Goal: Check status: Check status

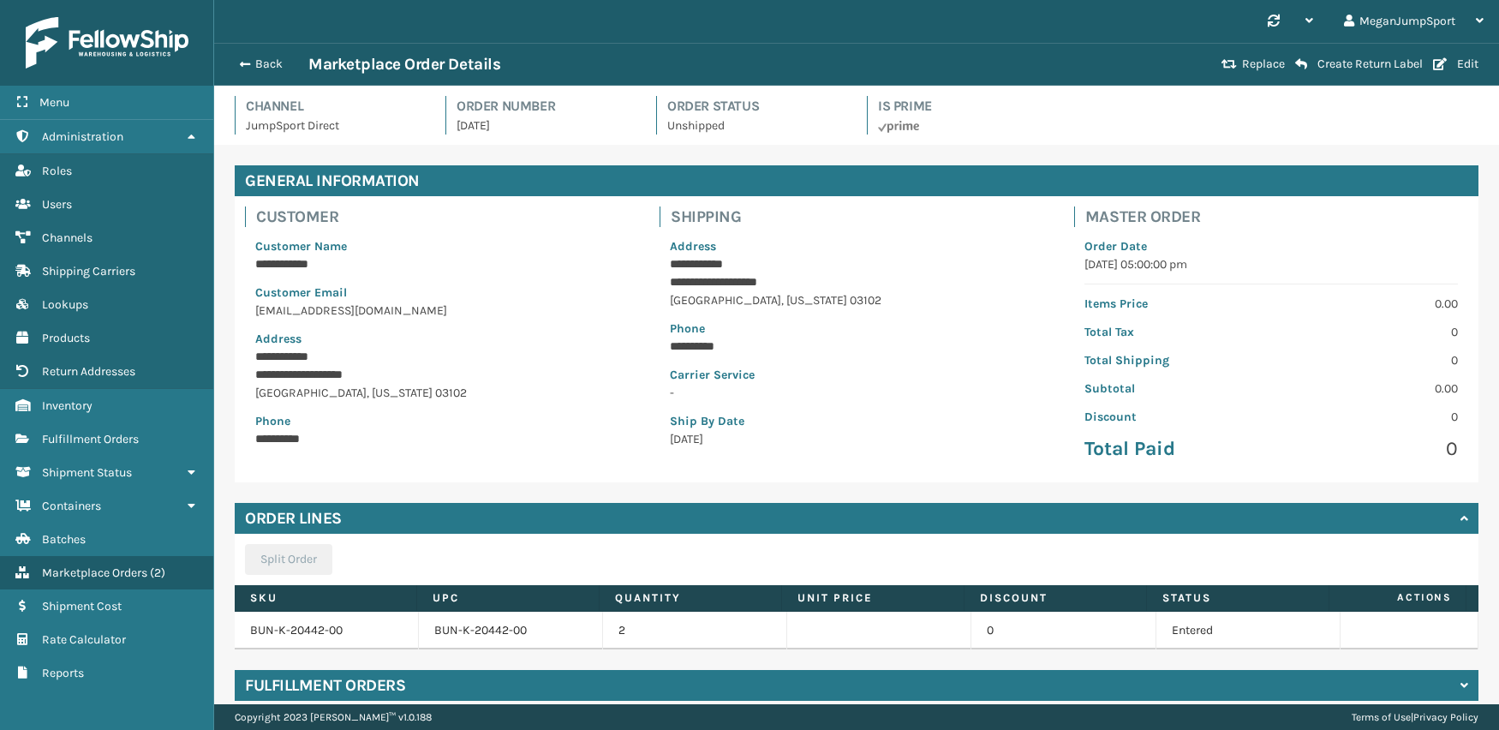
click at [142, 565] on span "Marketplace Orders" at bounding box center [94, 572] width 105 height 15
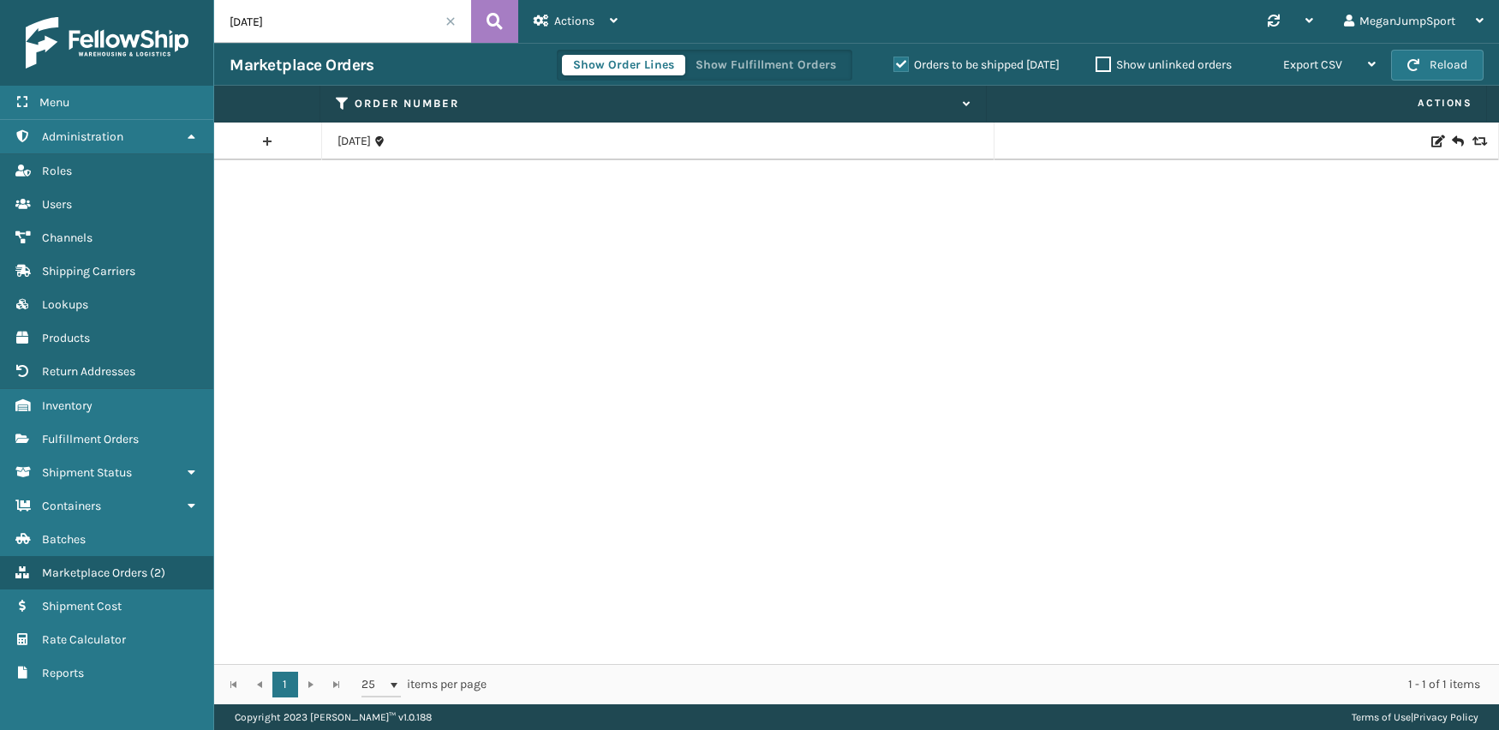
click at [447, 22] on span at bounding box center [451, 21] width 10 height 10
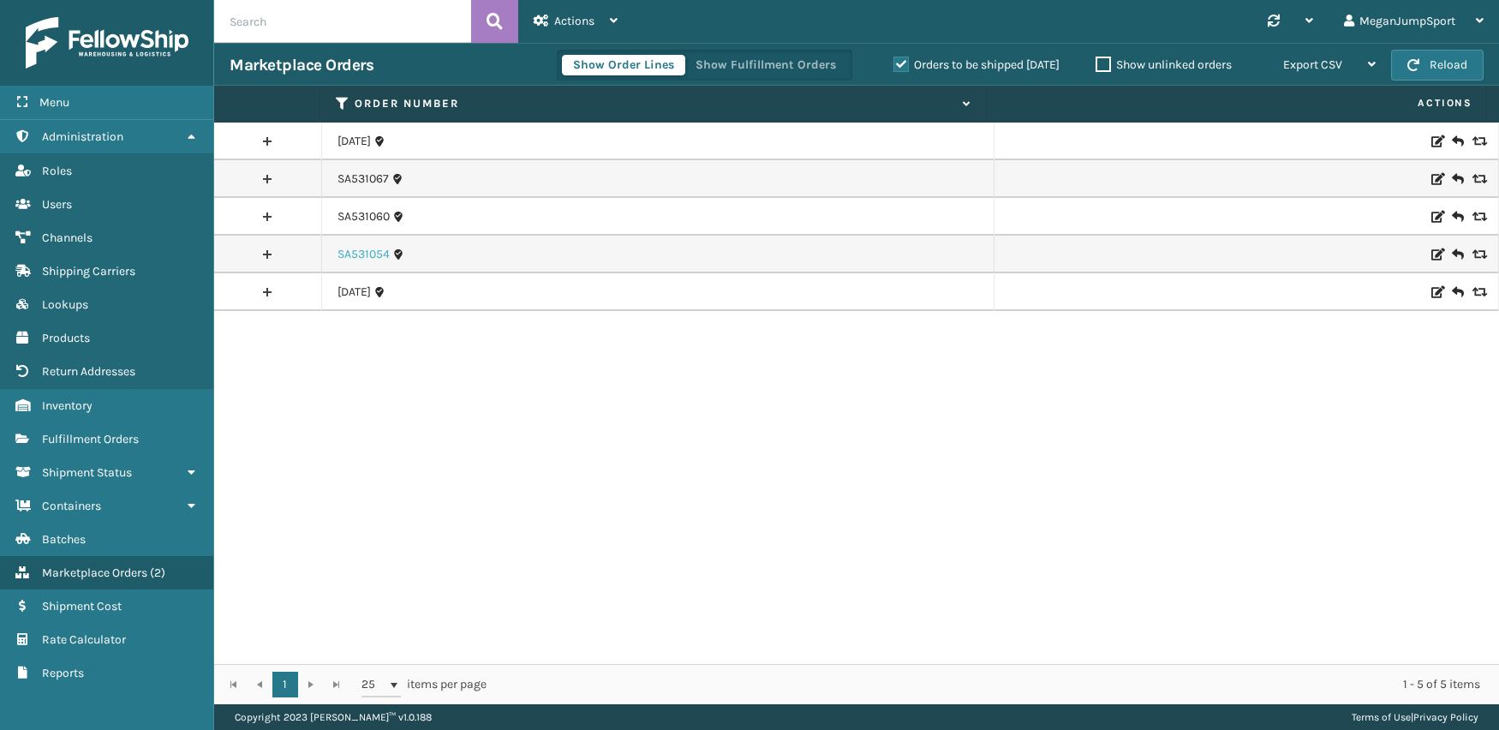
click at [360, 257] on link "SA531054" at bounding box center [364, 254] width 52 height 17
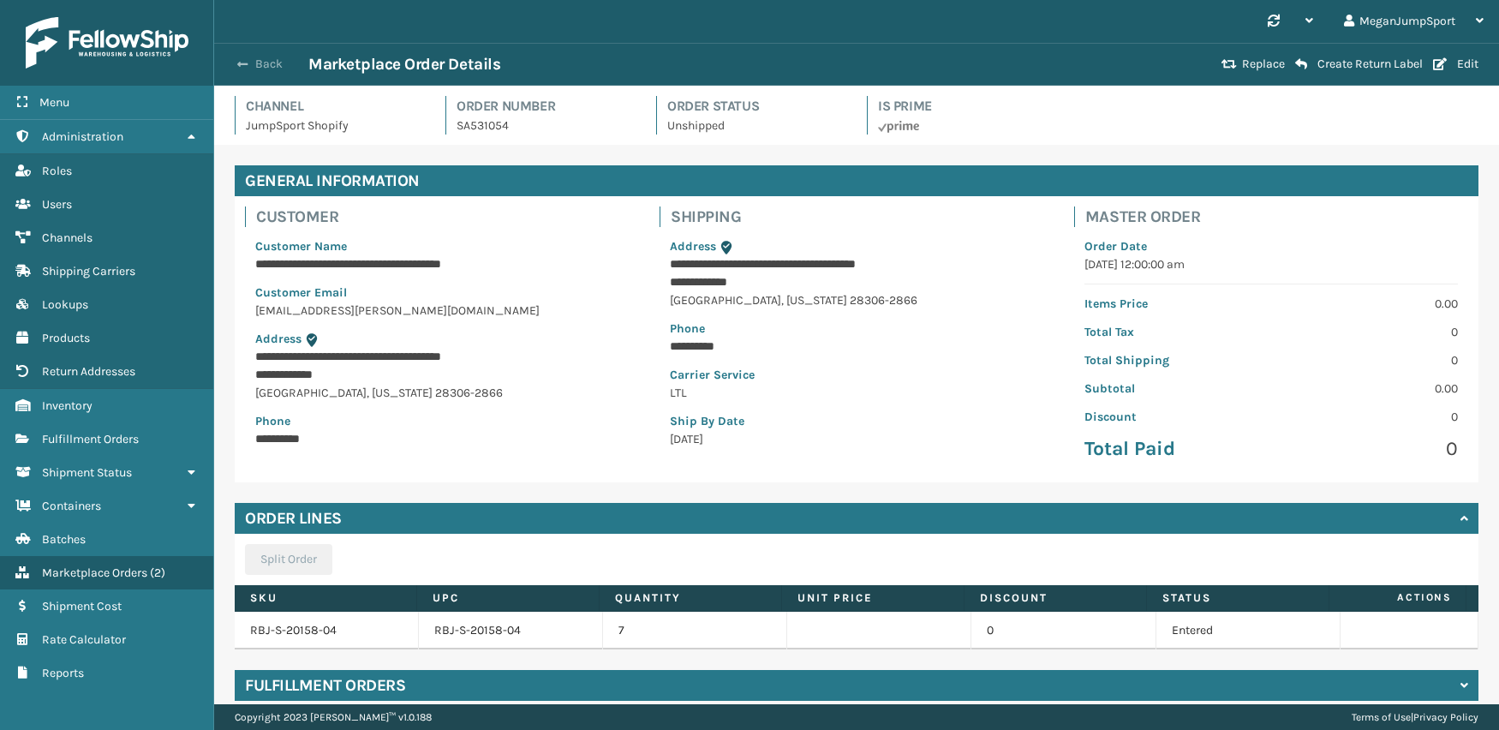
click at [257, 70] on button "Back" at bounding box center [269, 64] width 79 height 15
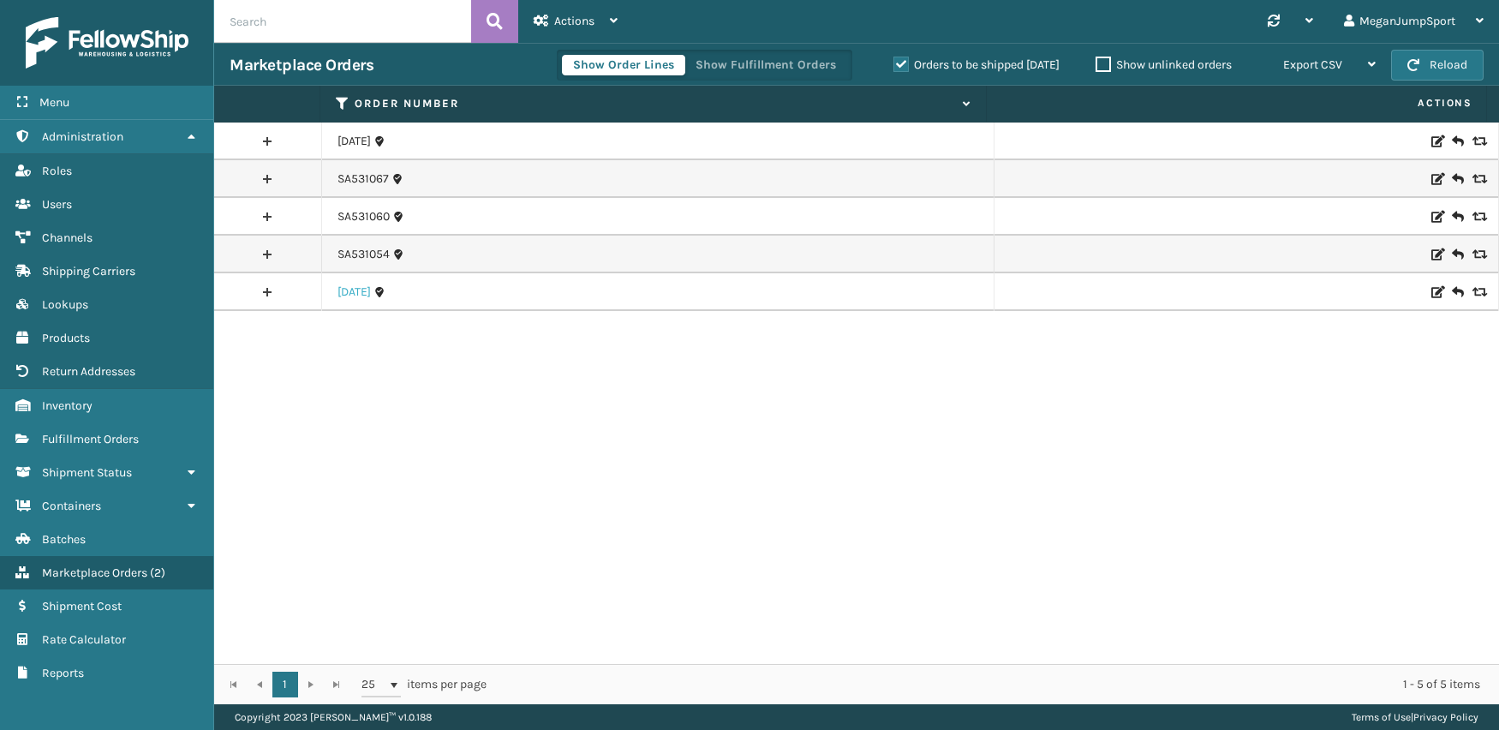
click at [364, 290] on link "[DATE]" at bounding box center [354, 292] width 33 height 17
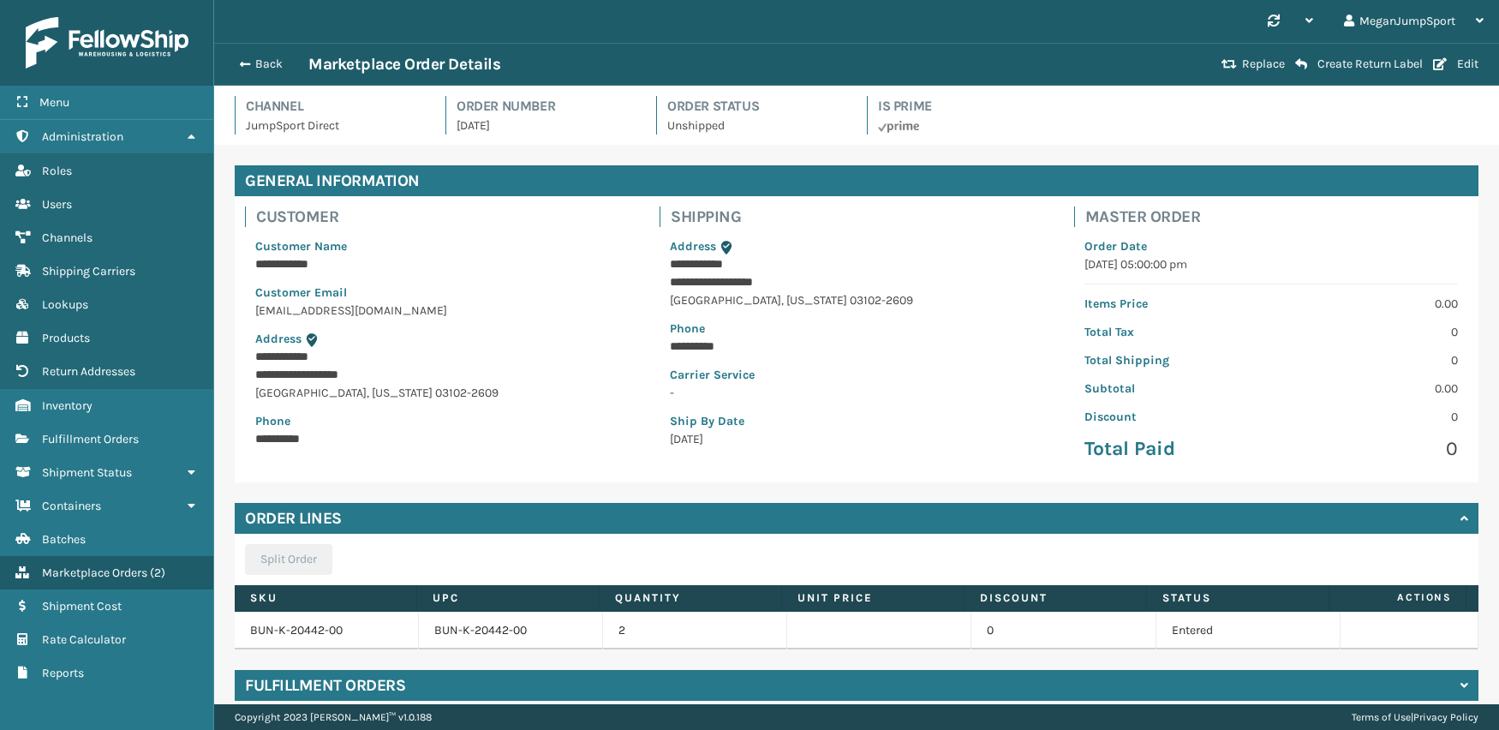
click at [263, 74] on div "Back Marketplace Order Details" at bounding box center [723, 64] width 987 height 21
click at [252, 65] on button "Back" at bounding box center [269, 64] width 79 height 15
